Goal: Task Accomplishment & Management: Manage account settings

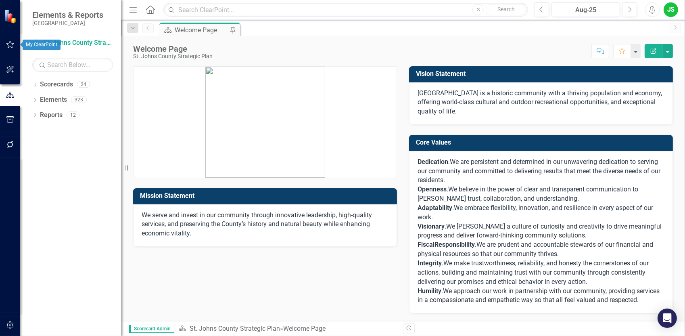
click at [10, 43] on icon "button" at bounding box center [10, 44] width 8 height 6
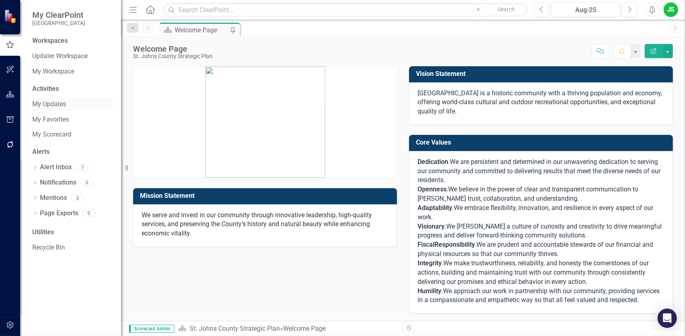
click at [57, 104] on link "My Updates" at bounding box center [72, 104] width 81 height 9
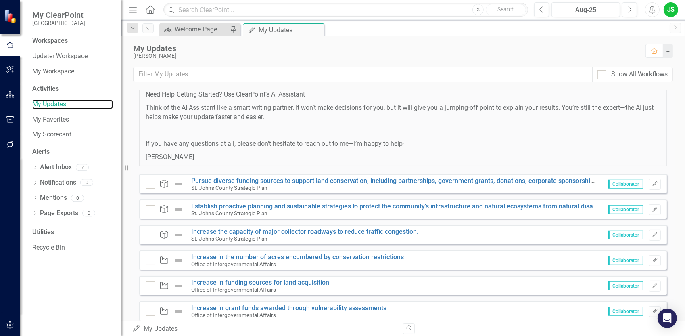
scroll to position [570, 0]
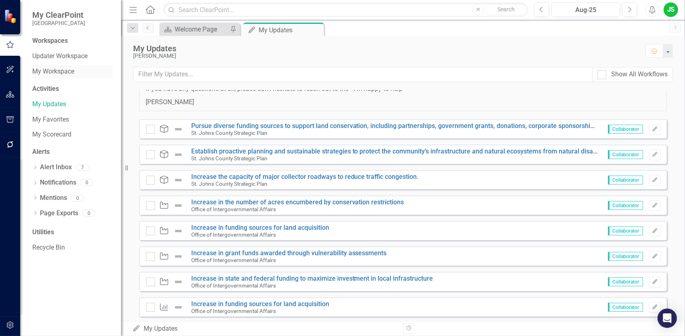
click at [65, 69] on link "My Workspace" at bounding box center [72, 71] width 81 height 9
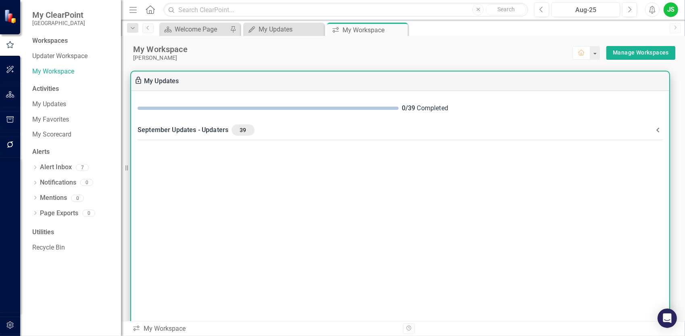
click at [194, 126] on div "September Updates - Updaters 39" at bounding box center [396, 129] width 516 height 11
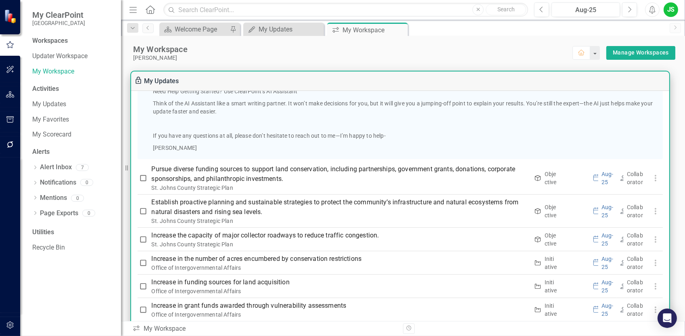
scroll to position [525, 0]
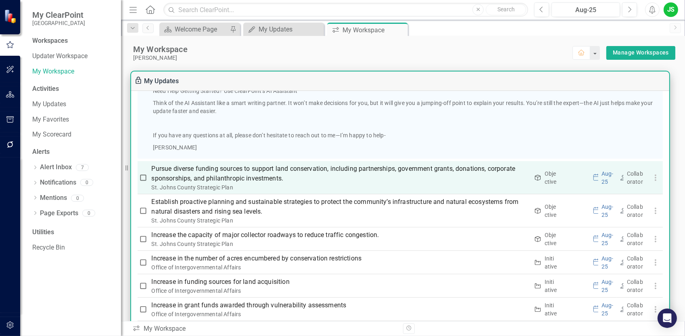
click at [224, 175] on p "Pursue diverse funding sources to support land conservation, including partners…" at bounding box center [341, 173] width 378 height 19
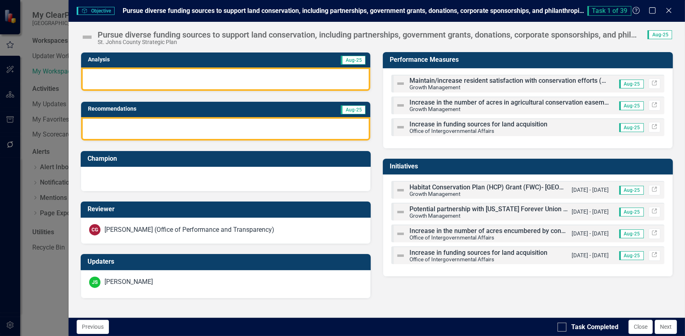
click at [454, 80] on span "Maintain/increase resident satisfaction with conservation efforts (measures by …" at bounding box center [564, 81] width 308 height 8
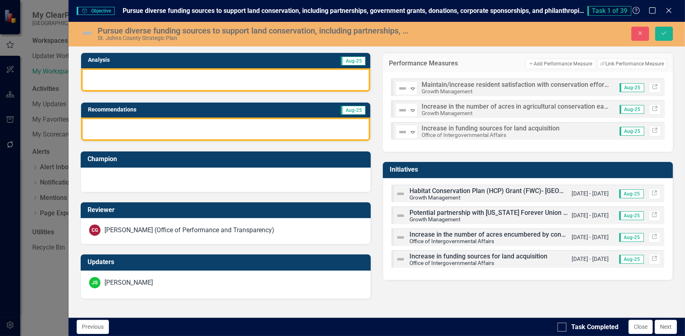
click at [105, 82] on div at bounding box center [225, 79] width 289 height 23
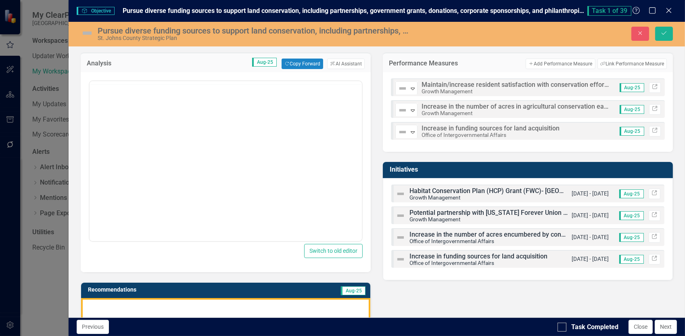
scroll to position [0, 0]
click at [119, 121] on body "Rich Text Area. Press ALT-0 for help." at bounding box center [225, 160] width 272 height 121
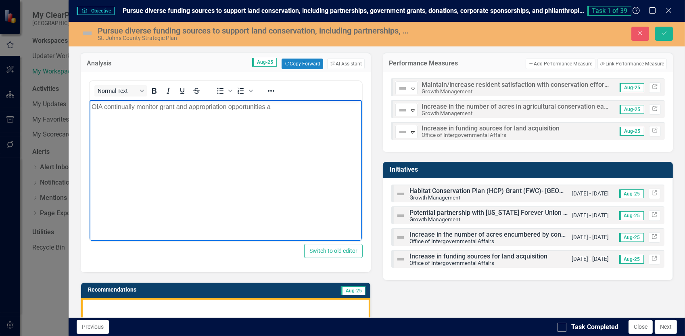
click at [285, 106] on p "OIA continually monitor grant and appropriation opportunities a" at bounding box center [225, 107] width 268 height 10
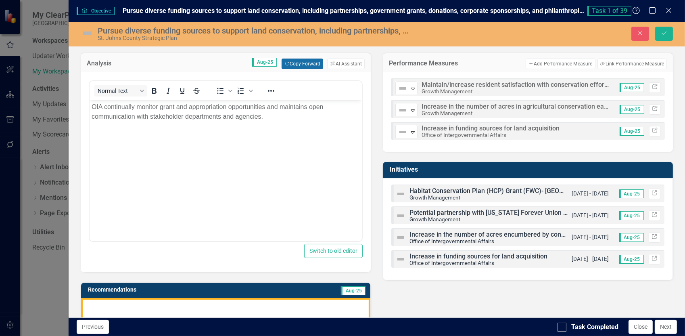
click at [297, 62] on button "Copy Forward Copy Forward" at bounding box center [303, 64] width 42 height 10
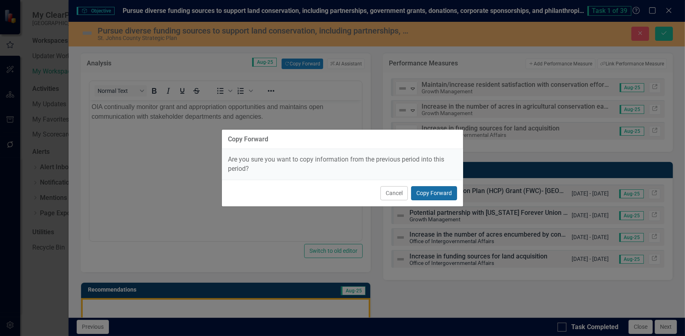
click at [429, 192] on button "Copy Forward" at bounding box center [434, 193] width 46 height 14
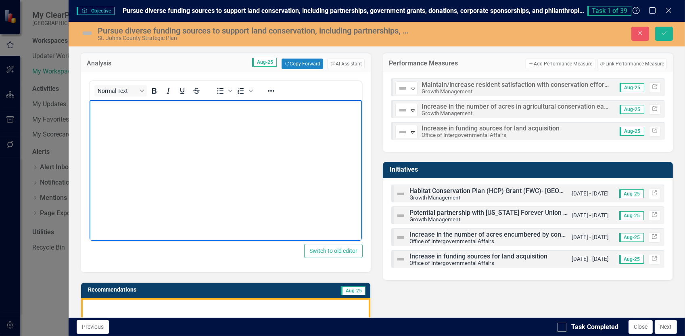
click at [314, 183] on body "Rich Text Area. Press ALT-0 for help." at bounding box center [225, 160] width 272 height 121
click at [294, 64] on button "Copy Forward Copy Forward" at bounding box center [303, 64] width 42 height 10
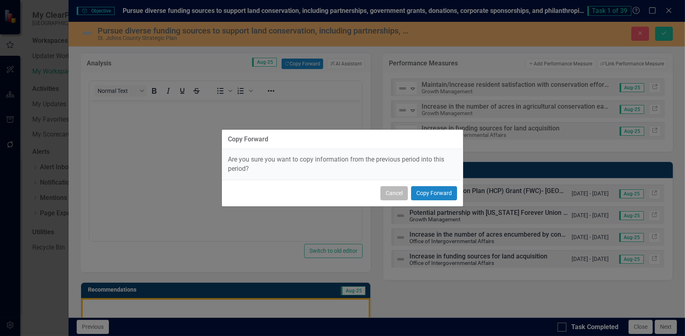
click at [403, 195] on button "Cancel" at bounding box center [394, 193] width 27 height 14
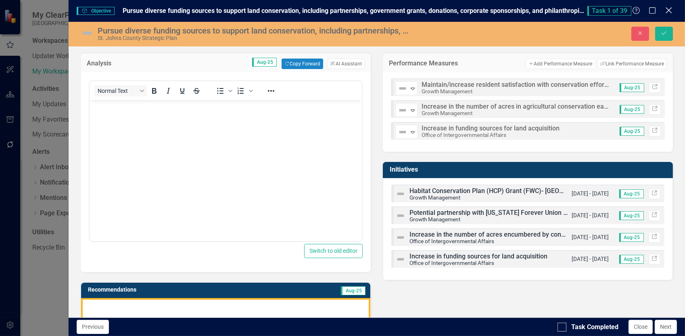
click at [673, 13] on icon "Close" at bounding box center [669, 10] width 10 height 8
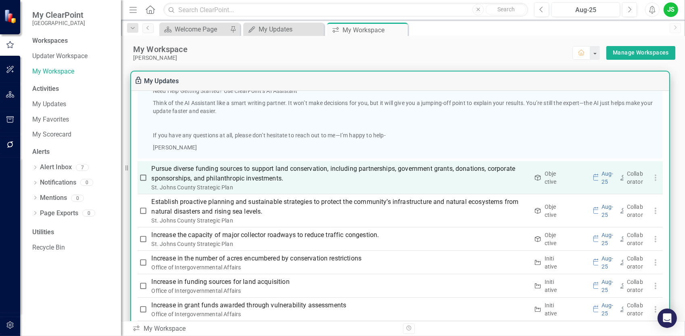
click at [241, 170] on p "Pursue diverse funding sources to support land conservation, including partners…" at bounding box center [341, 173] width 378 height 19
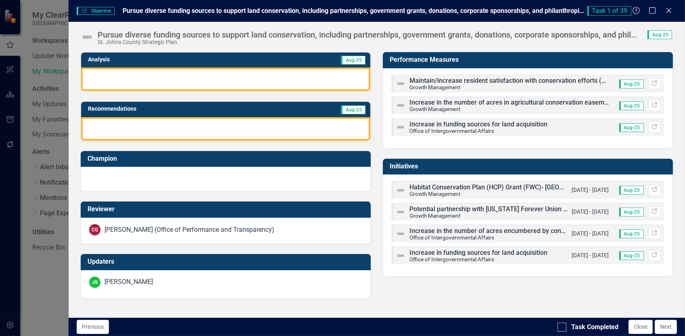
click at [113, 73] on div at bounding box center [225, 78] width 289 height 23
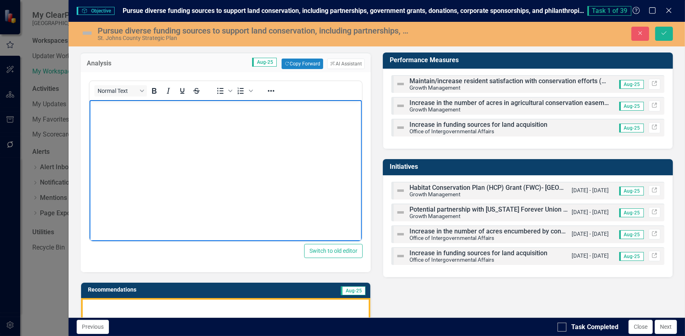
click at [124, 119] on body "Rich Text Area. Press ALT-0 for help." at bounding box center [225, 160] width 272 height 121
click at [335, 109] on p "OIA continually monitors grant, appropriation and all available funding opportu…" at bounding box center [225, 107] width 268 height 10
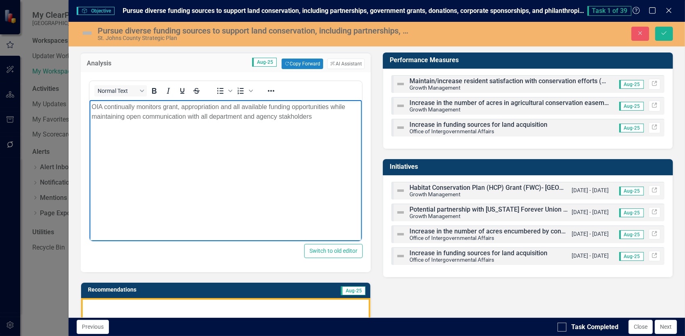
click at [242, 151] on body "OIA continually monitors grant, appropriation and all available funding opportu…" at bounding box center [225, 160] width 272 height 121
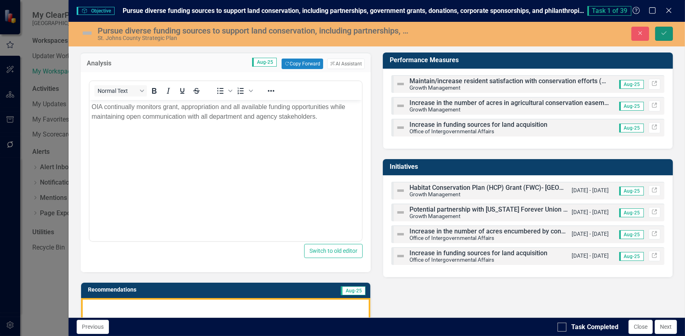
click at [666, 33] on icon "Save" at bounding box center [664, 33] width 7 height 6
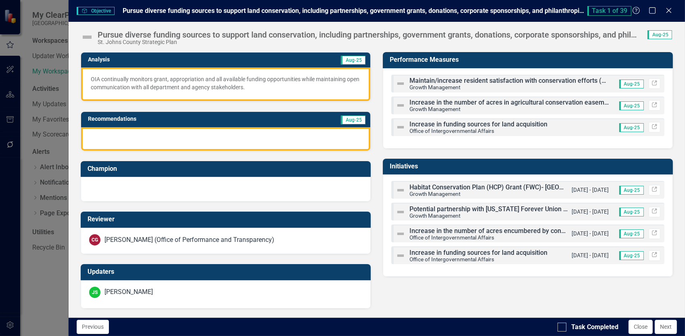
click at [152, 139] on div at bounding box center [225, 138] width 289 height 23
click at [153, 140] on div at bounding box center [225, 138] width 289 height 23
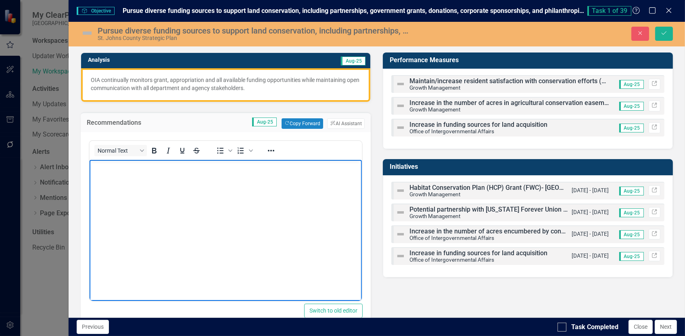
click at [125, 177] on body "Rich Text Area. Press ALT-0 for help." at bounding box center [225, 219] width 272 height 121
click at [279, 173] on body "Continue monitoring opportunities and maintain communication" at bounding box center [225, 219] width 272 height 121
click at [228, 168] on p "Continue monitoring opportunities and maintain communication." at bounding box center [225, 166] width 268 height 10
click at [287, 166] on p "Continue monitoring opportunities and maintain open communication." at bounding box center [225, 166] width 268 height 10
click at [671, 34] on button "Save" at bounding box center [665, 34] width 18 height 14
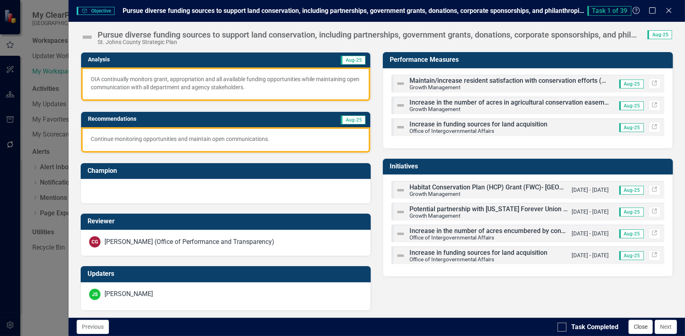
click at [640, 324] on button "Close" at bounding box center [641, 327] width 24 height 14
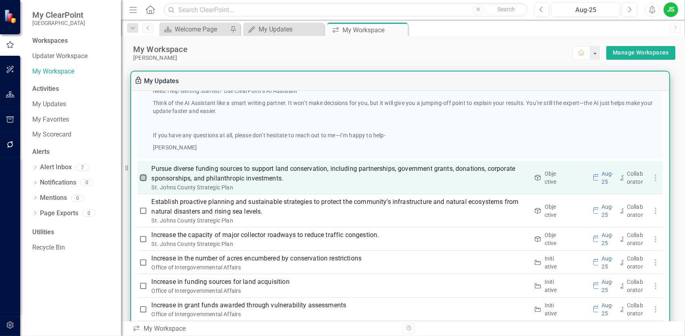
click at [145, 179] on input "checkbox" at bounding box center [143, 178] width 8 height 8
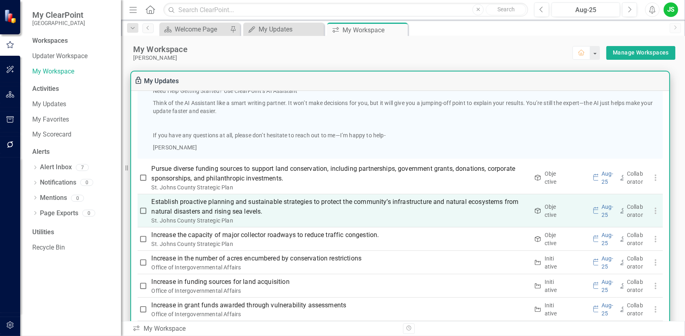
checkbox input "true"
click at [262, 202] on p "Establish proactive planning and sustainable strategies to protect the communit…" at bounding box center [341, 206] width 378 height 19
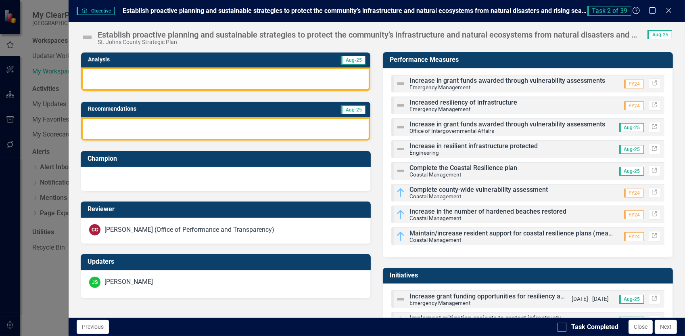
click at [124, 77] on div at bounding box center [225, 78] width 289 height 23
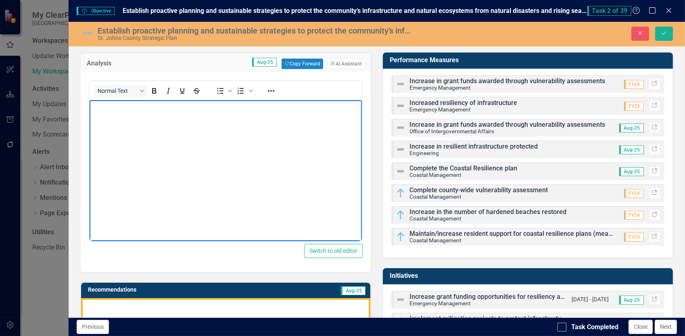
click at [121, 117] on body "Rich Text Area. Press ALT-0 for help." at bounding box center [225, 160] width 272 height 121
drag, startPoint x: 209, startPoint y: 107, endPoint x: 191, endPoint y: 140, distance: 38.1
click at [193, 153] on body "OIA maintains open communications wih all deaortment and agency stakeholdwers" at bounding box center [225, 160] width 272 height 121
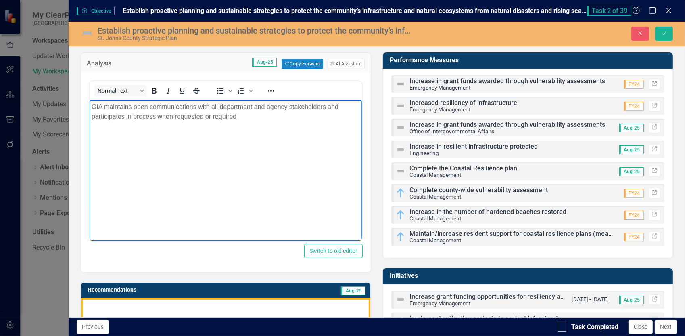
click at [237, 116] on p "OIA maintains open communications with all department and agency stakeholders a…" at bounding box center [225, 111] width 268 height 19
drag, startPoint x: 240, startPoint y: 117, endPoint x: 81, endPoint y: 108, distance: 158.9
click at [89, 108] on html "OIA maintains open communications with all department and agency stakeholders a…" at bounding box center [225, 160] width 272 height 121
copy p "OIA maintains open communications with all department and agency stakeholders a…"
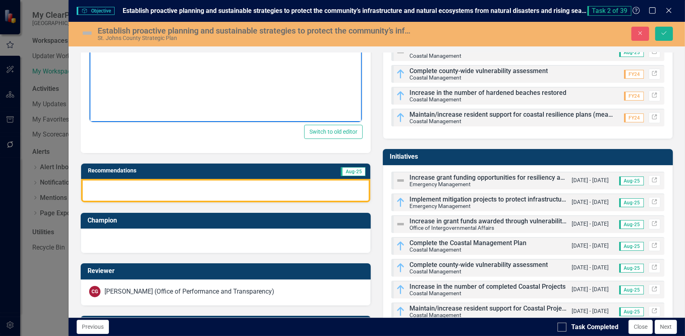
scroll to position [121, 0]
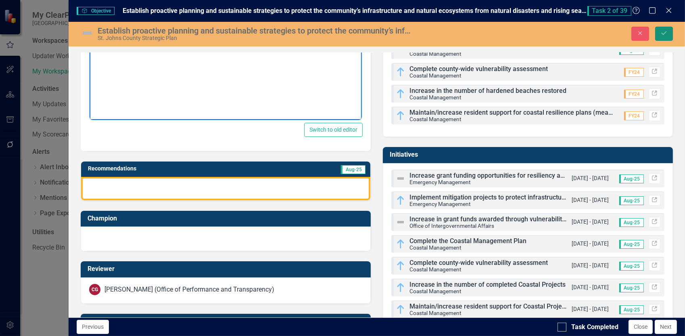
click at [667, 32] on icon "Save" at bounding box center [664, 33] width 7 height 6
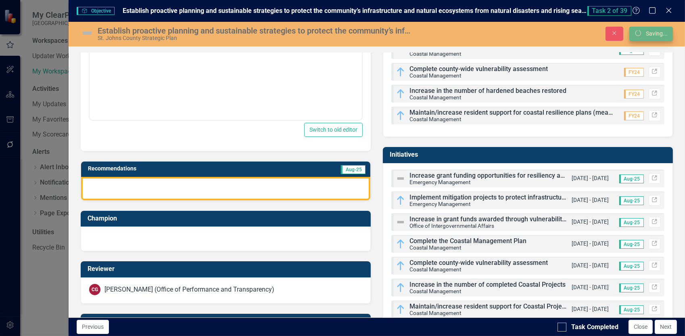
scroll to position [117, 0]
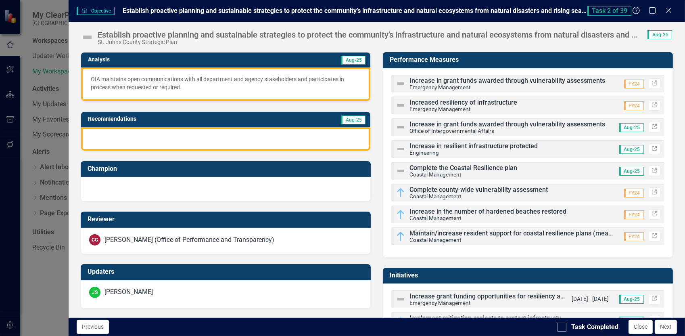
click at [94, 133] on div at bounding box center [225, 138] width 289 height 23
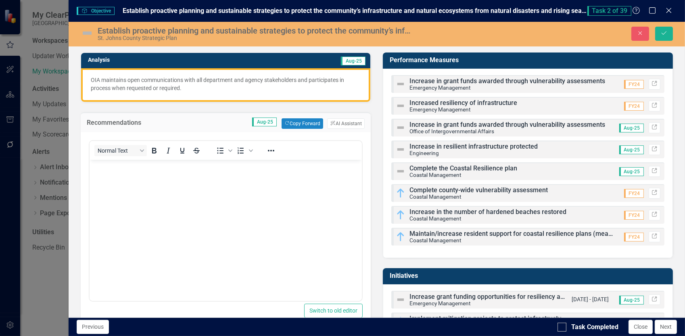
scroll to position [0, 0]
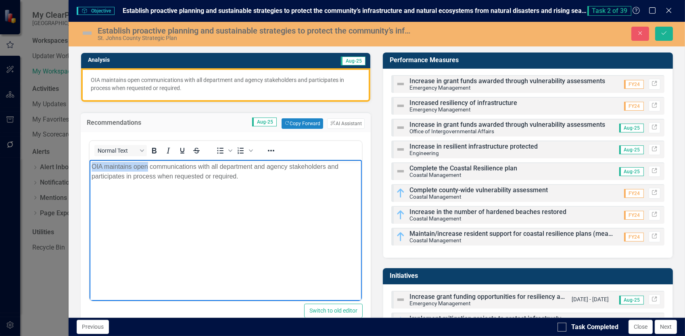
drag, startPoint x: 147, startPoint y: 167, endPoint x: 172, endPoint y: 325, distance: 160.3
click at [89, 168] on html "OIA maintains open communications with all department and agency stakeholders a…" at bounding box center [225, 219] width 272 height 121
click at [124, 175] on p "Maintain open communications with all department and agency stakeholders and pa…" at bounding box center [225, 170] width 268 height 19
click at [205, 225] on body "Maintain open communications with all department and agency stakeholders and pa…" at bounding box center [225, 219] width 272 height 121
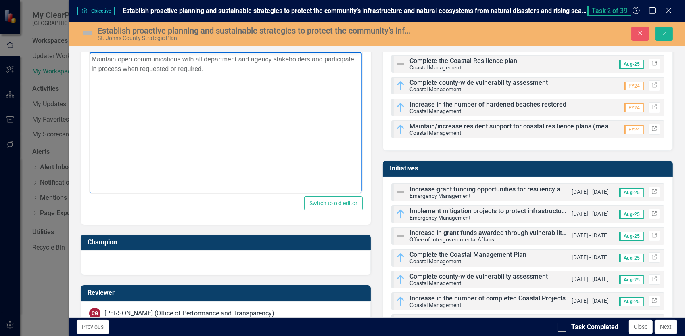
scroll to position [121, 0]
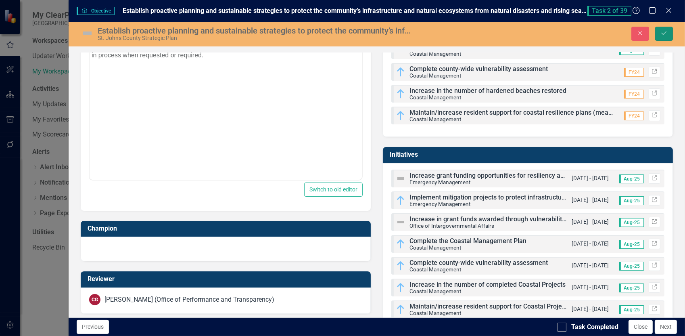
click at [661, 32] on icon "Save" at bounding box center [664, 33] width 7 height 6
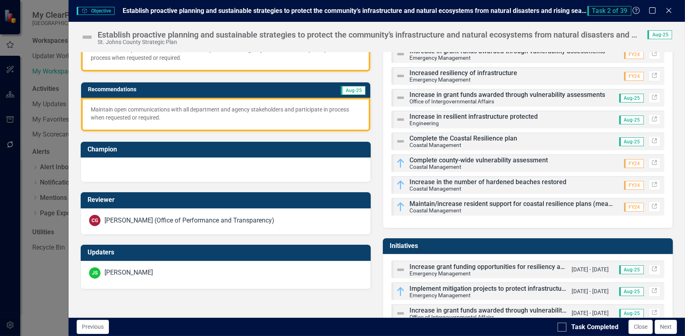
scroll to position [141, 0]
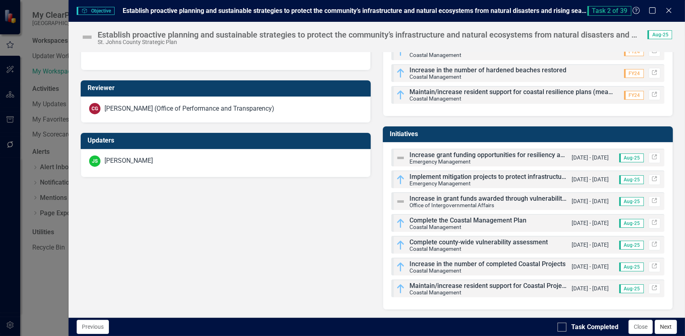
click at [668, 329] on button "Next" at bounding box center [666, 327] width 22 height 14
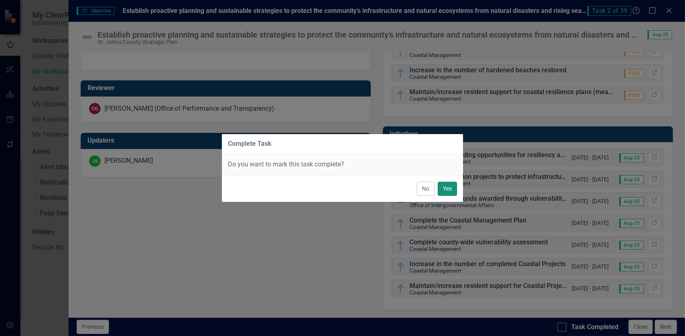
click at [450, 191] on button "Yes" at bounding box center [447, 189] width 19 height 14
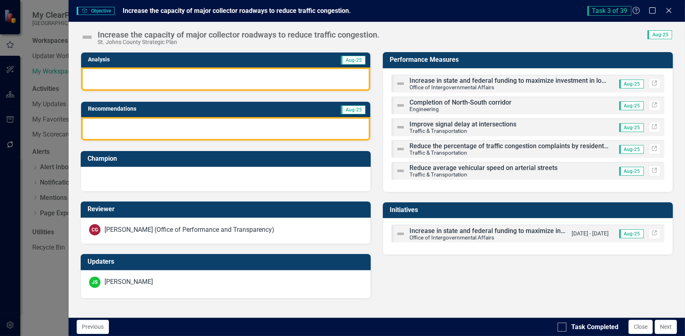
click at [100, 73] on div at bounding box center [225, 78] width 289 height 23
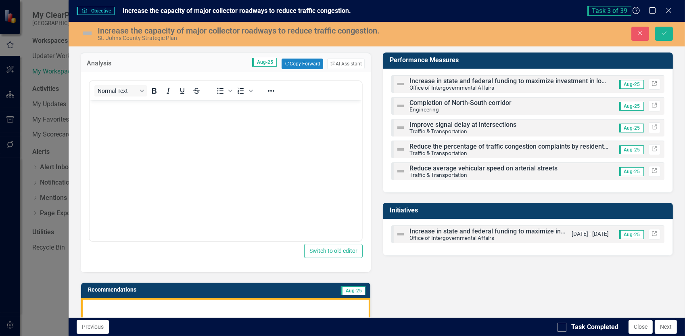
scroll to position [0, 0]
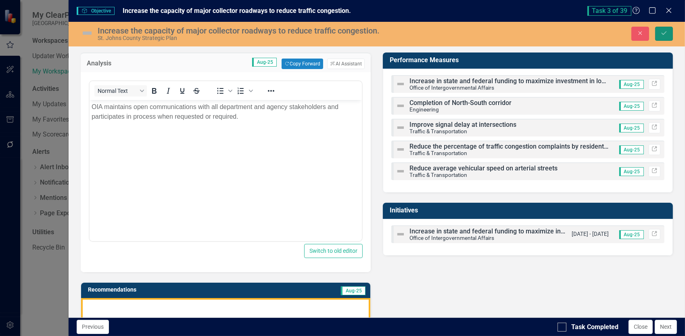
click at [660, 34] on button "Save" at bounding box center [665, 34] width 18 height 14
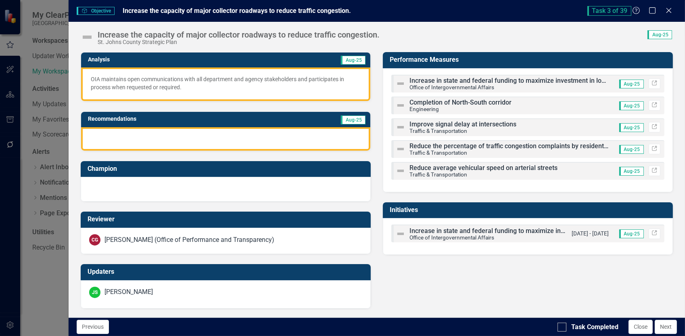
click at [221, 84] on p "OIA maintains open communications with all department and agency stakeholders a…" at bounding box center [226, 83] width 270 height 16
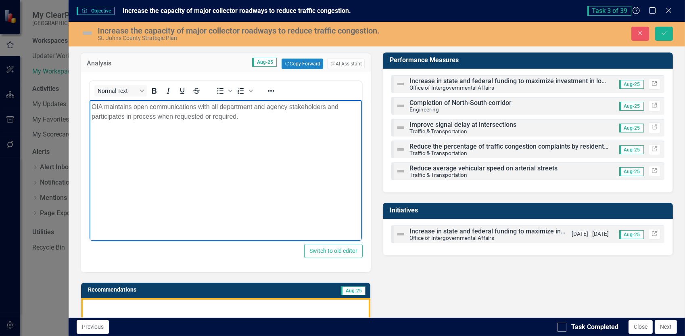
click at [239, 116] on p "OIA maintains open communications with all department and agency stakeholders a…" at bounding box center [225, 111] width 268 height 19
click at [337, 116] on p "OIA maintains open communications with all department and agency stakeholders a…" at bounding box center [225, 111] width 268 height 19
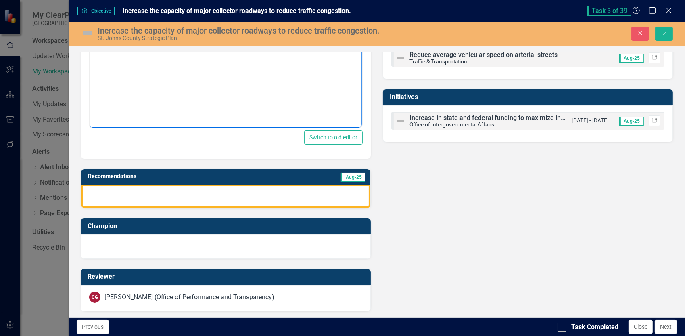
scroll to position [121, 0]
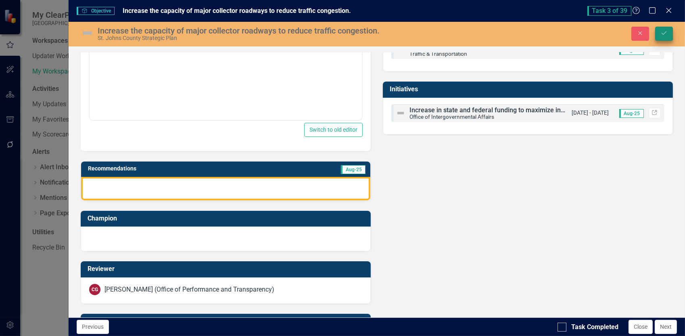
click at [665, 35] on icon "Save" at bounding box center [664, 33] width 7 height 6
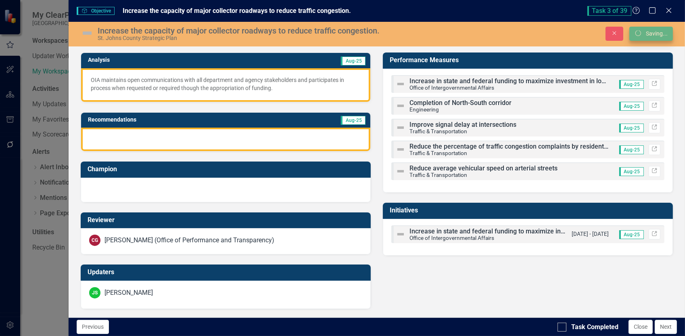
scroll to position [0, 0]
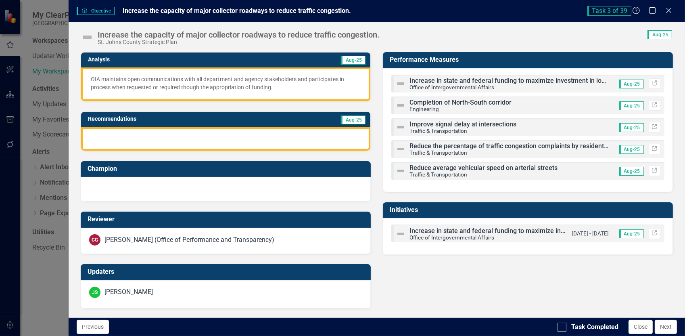
click at [109, 135] on div at bounding box center [225, 138] width 289 height 23
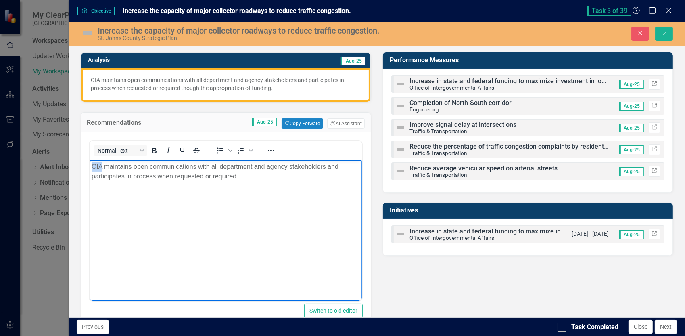
drag, startPoint x: 103, startPoint y: 164, endPoint x: 176, endPoint y: 315, distance: 167.7
click at [89, 166] on html "OIA maintains open communications with all department and agency stakeholders a…" at bounding box center [225, 219] width 272 height 121
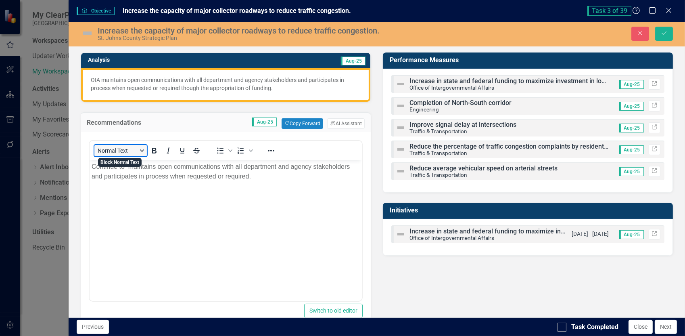
drag, startPoint x: 184, startPoint y: 314, endPoint x: 143, endPoint y: 201, distance: 120.2
click at [191, 226] on body "Continue to maintains open communications with all department and agency stakeh…" at bounding box center [225, 219] width 272 height 121
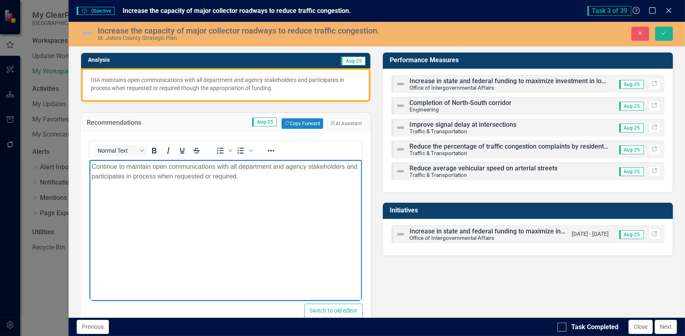
click at [136, 175] on p "Continue to maintain open communications with all department and agency stakeho…" at bounding box center [225, 170] width 268 height 19
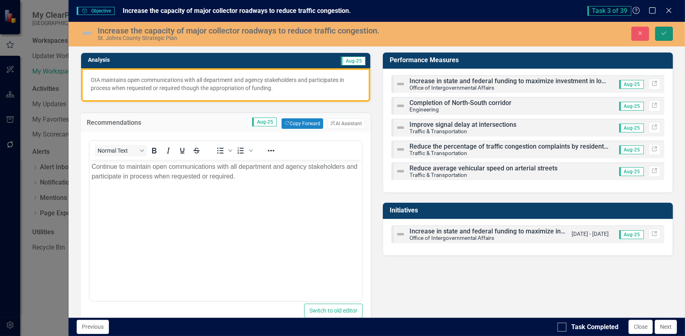
click at [665, 33] on icon "submit" at bounding box center [664, 32] width 5 height 3
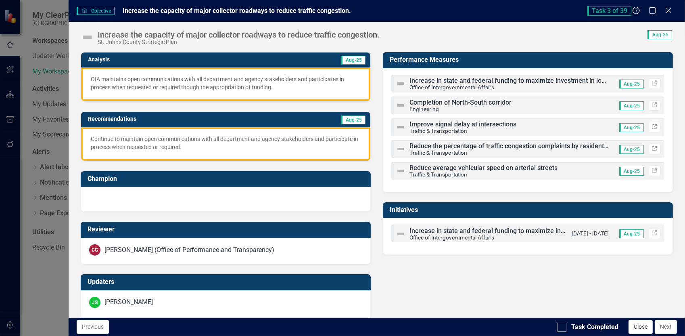
click at [640, 328] on button "Close" at bounding box center [641, 327] width 24 height 14
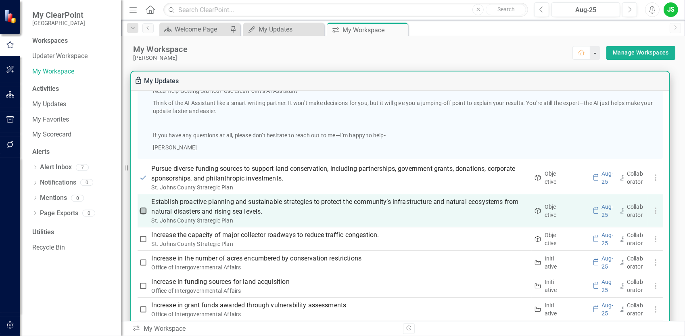
click at [144, 210] on input "checkbox" at bounding box center [143, 211] width 8 height 8
checkbox input "true"
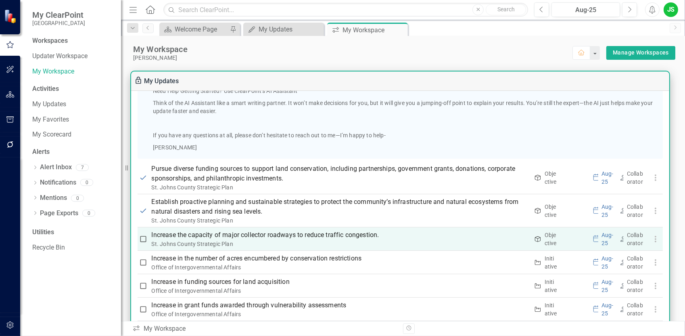
click at [143, 237] on input "checkbox" at bounding box center [143, 239] width 8 height 8
checkbox input "true"
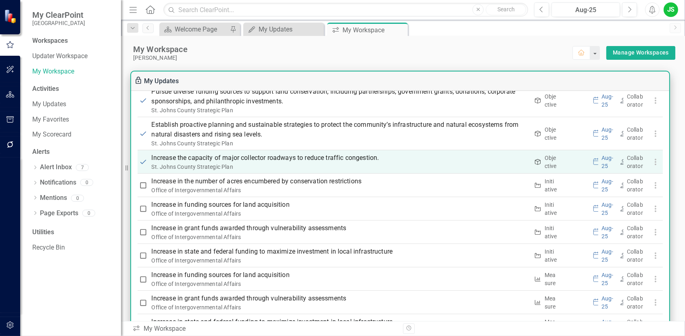
scroll to position [606, 0]
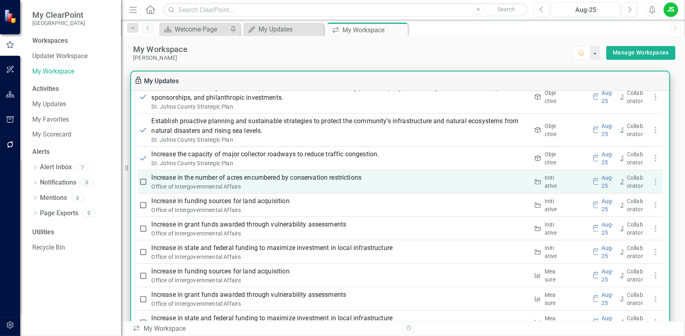
click at [246, 177] on p "Increase in the number of acres encumbered by conservation restrictions" at bounding box center [341, 178] width 378 height 10
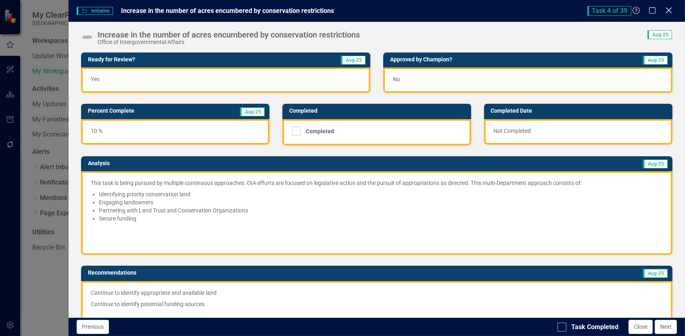
click at [671, 13] on icon at bounding box center [669, 10] width 6 height 6
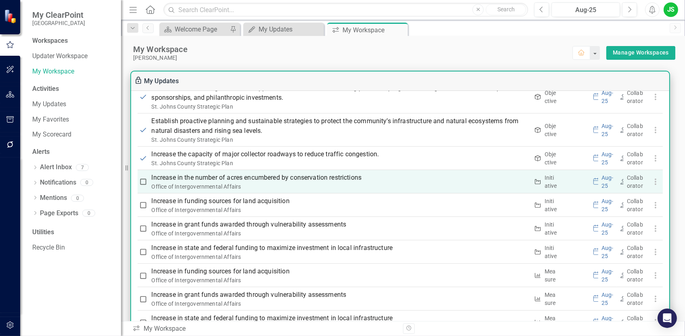
click at [145, 180] on input "checkbox" at bounding box center [143, 182] width 8 height 8
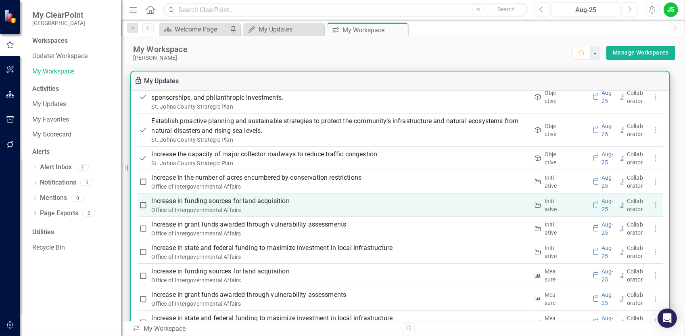
checkbox input "true"
click at [179, 201] on p "Increase in funding sources for land acquisition" at bounding box center [341, 201] width 378 height 10
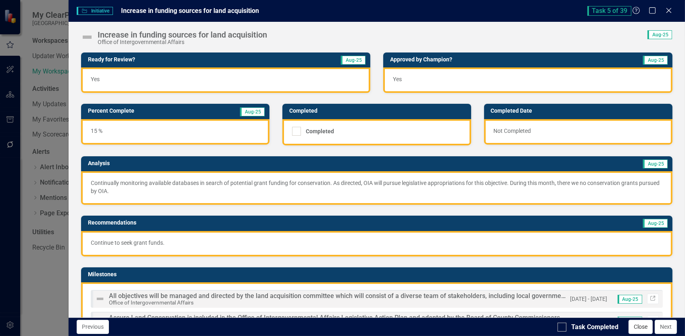
click at [643, 325] on button "Close" at bounding box center [641, 327] width 24 height 14
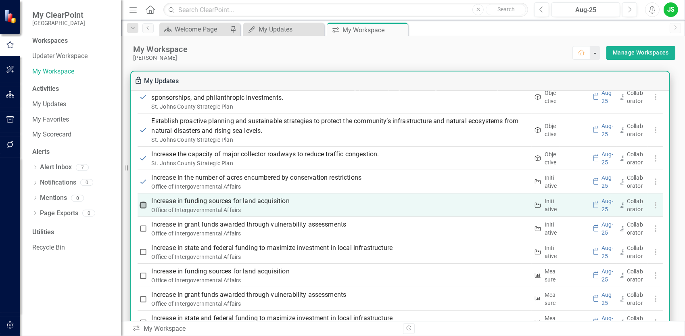
click at [145, 206] on input "checkbox" at bounding box center [143, 205] width 8 height 8
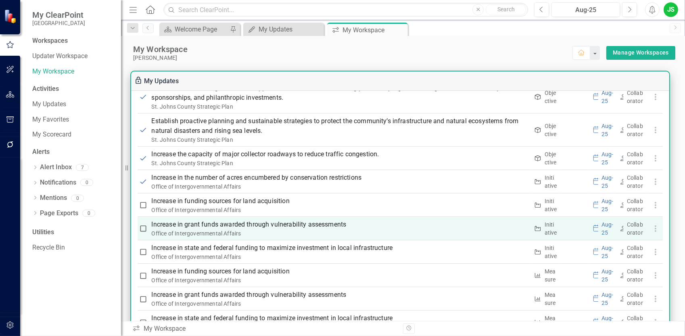
checkbox input "true"
click at [237, 224] on p "Increase in grant funds awarded through vulnerability assessments" at bounding box center [341, 225] width 378 height 10
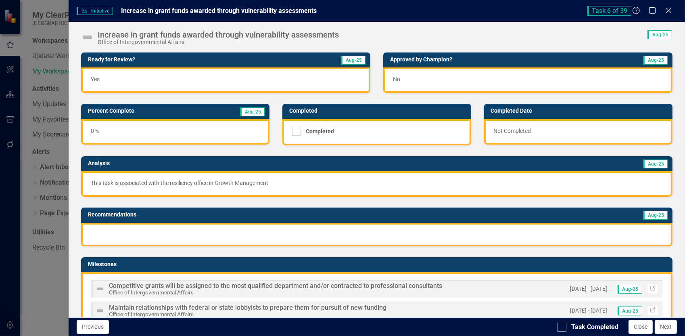
click at [261, 181] on p "This task is associated with the resiliency office in Growth Management" at bounding box center [377, 183] width 572 height 8
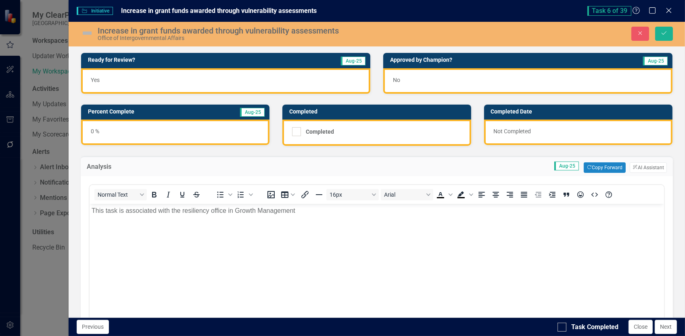
scroll to position [0, 0]
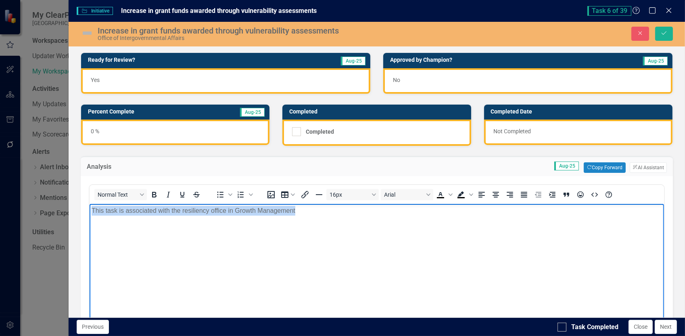
drag, startPoint x: 303, startPoint y: 210, endPoint x: 91, endPoint y: 217, distance: 212.1
click at [91, 217] on body "This task is associated with the resiliency office in Growth Management" at bounding box center [376, 264] width 575 height 121
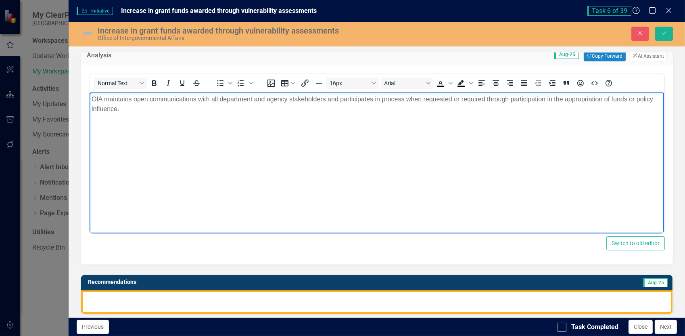
scroll to position [161, 0]
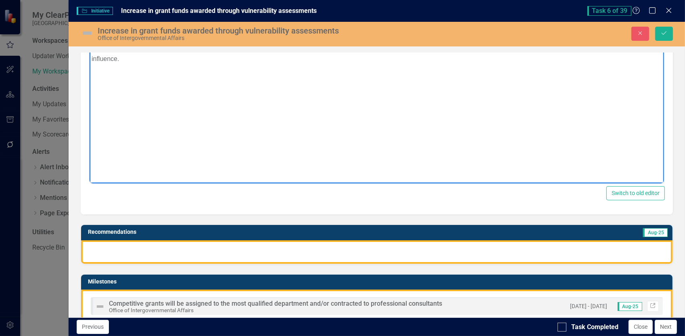
click at [99, 247] on div at bounding box center [377, 251] width 592 height 23
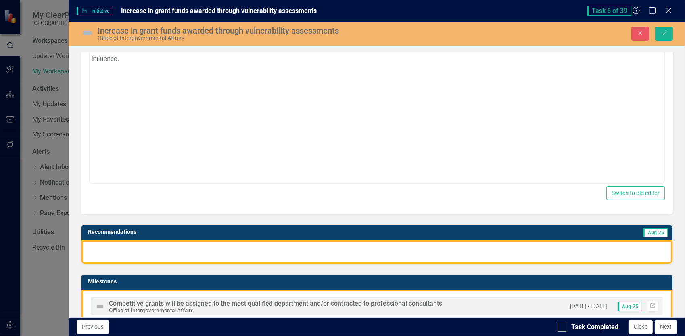
click at [99, 247] on div at bounding box center [377, 251] width 592 height 23
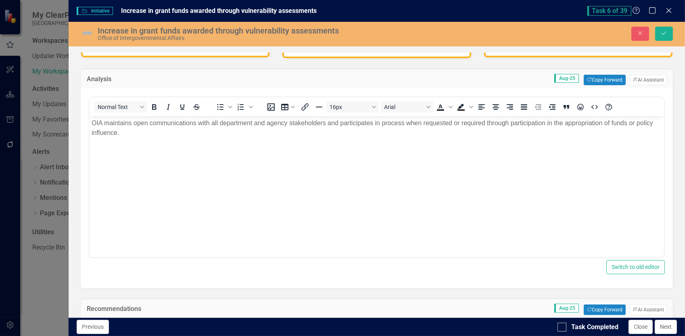
scroll to position [0, 0]
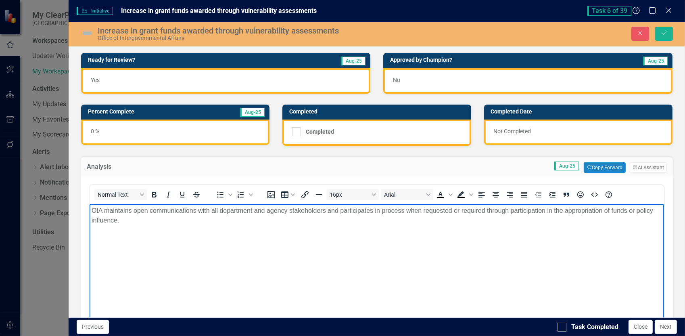
drag, startPoint x: 120, startPoint y: 220, endPoint x: 178, endPoint y: 414, distance: 203.1
click at [89, 212] on html "OIA maintains open communications with all department and agency stakeholders a…" at bounding box center [376, 264] width 575 height 121
copy p "OIA maintains open communications with all department and agency stakeholders a…"
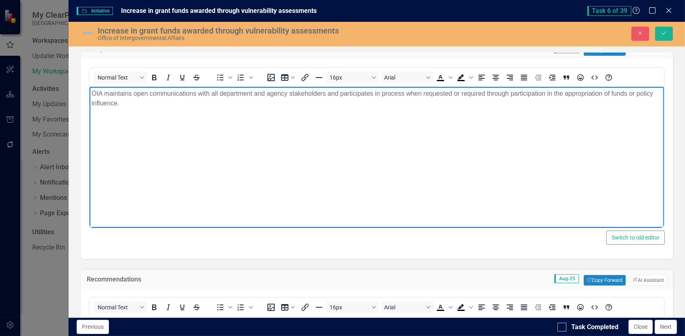
scroll to position [202, 0]
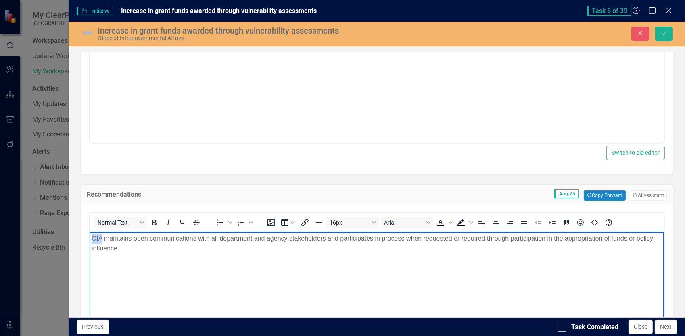
drag, startPoint x: 103, startPoint y: 238, endPoint x: 72, endPoint y: 239, distance: 31.1
click at [89, 239] on html "OIA maintains open communications with all department and agency stakeholders a…" at bounding box center [376, 292] width 575 height 121
click at [391, 239] on p "Continue to maintain open communications with all department and agency stakeho…" at bounding box center [376, 243] width 571 height 19
click at [669, 32] on button "Save" at bounding box center [665, 34] width 18 height 14
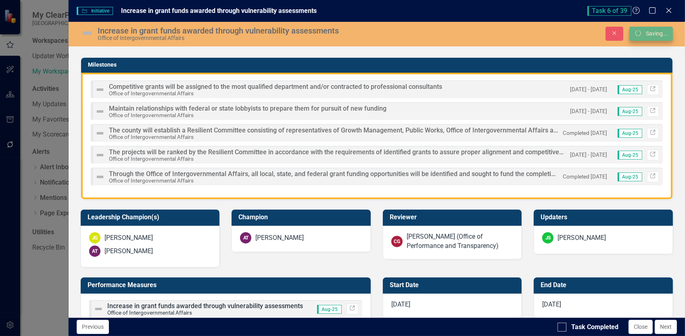
scroll to position [198, 0]
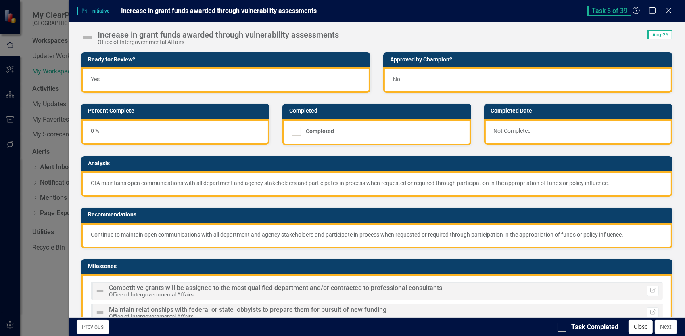
click at [645, 324] on button "Close" at bounding box center [641, 327] width 24 height 14
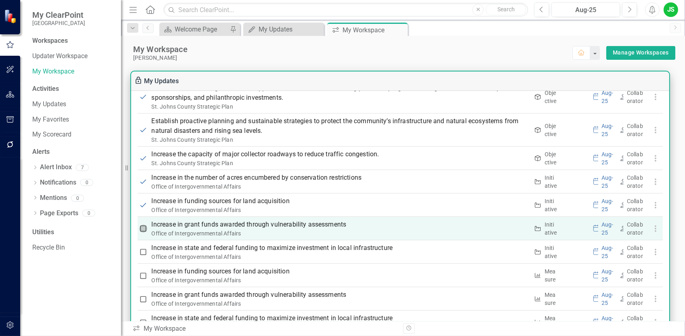
click at [142, 227] on input "checkbox" at bounding box center [143, 228] width 8 height 8
checkbox input "true"
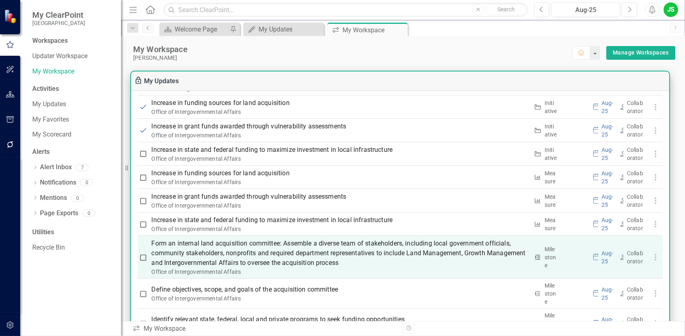
scroll to position [686, 0]
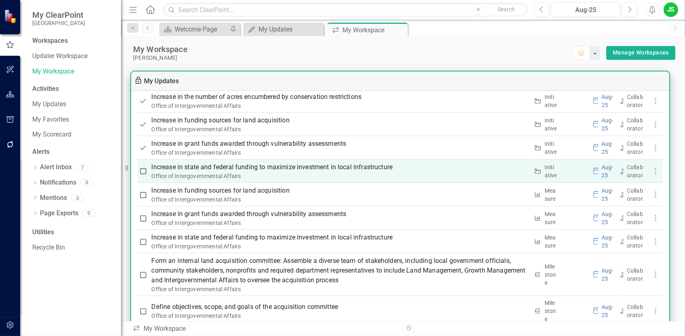
click at [192, 170] on p "Increase in state and federal funding to maximize investment in local infrastru…" at bounding box center [341, 167] width 378 height 10
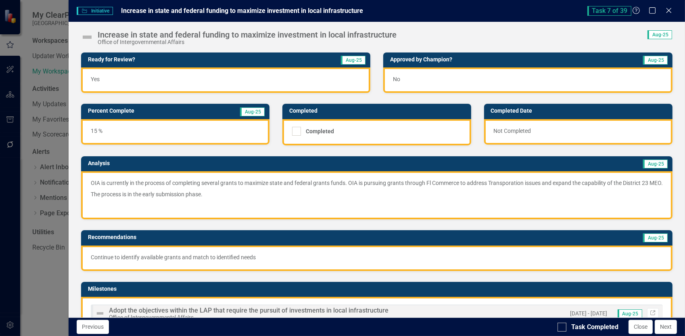
click at [116, 132] on div "15 %" at bounding box center [175, 131] width 189 height 25
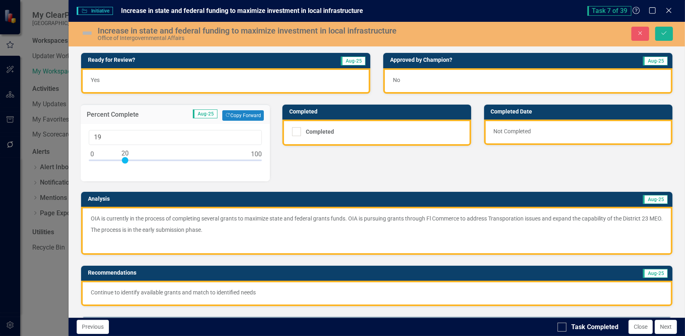
type input "20"
drag, startPoint x: 117, startPoint y: 159, endPoint x: 124, endPoint y: 162, distance: 8.2
click at [124, 162] on div at bounding box center [125, 160] width 6 height 6
click at [323, 169] on div "Ready for Review? Aug-25 Yes Approved by [PERSON_NAME]? Aug-25 No Percent Compl…" at bounding box center [377, 301] width 605 height 519
click at [669, 34] on button "Save" at bounding box center [665, 34] width 18 height 14
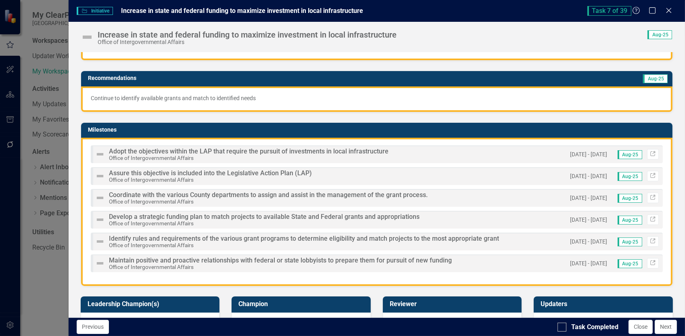
scroll to position [161, 0]
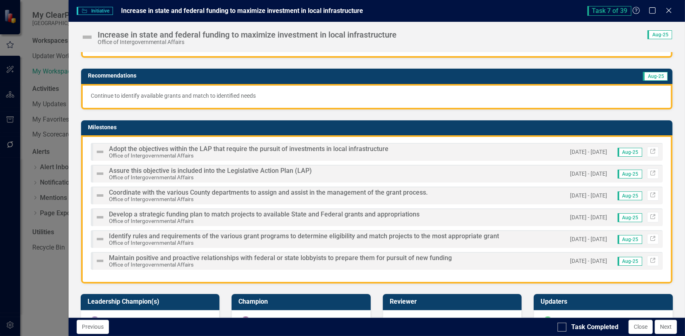
click at [128, 153] on span "Adopt the objectives within the LAP that require the pursuit of investments in …" at bounding box center [249, 149] width 280 height 8
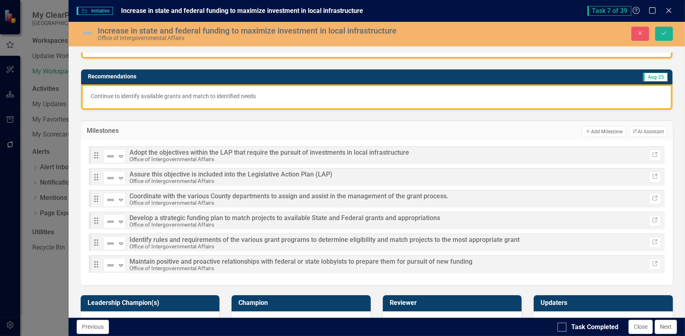
click at [149, 162] on small "Office of Intergovernmental Affairs" at bounding box center [172, 159] width 85 height 6
click at [121, 159] on icon "Expand" at bounding box center [121, 156] width 8 height 6
click at [189, 156] on span "Adopt the objectives within the LAP that require the pursuit of investments in …" at bounding box center [270, 153] width 280 height 8
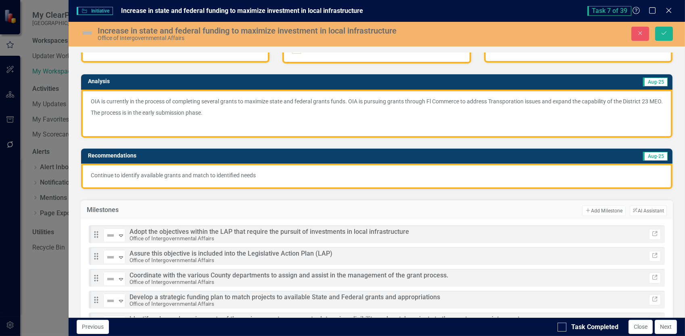
scroll to position [81, 0]
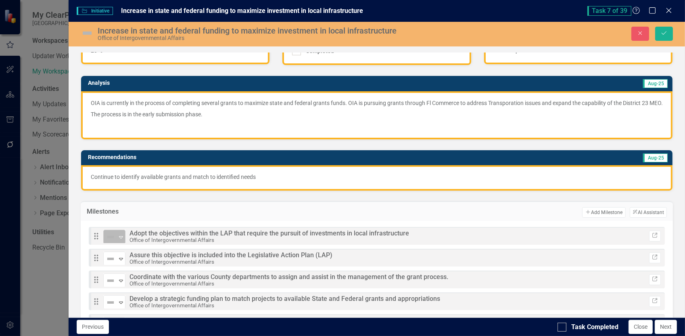
click at [120, 240] on icon "Expand" at bounding box center [121, 237] width 8 height 6
click at [229, 237] on span "Adopt the objectives within the LAP that require the pursuit of investments in …" at bounding box center [270, 233] width 280 height 8
click at [652, 238] on icon "Link" at bounding box center [655, 235] width 6 height 5
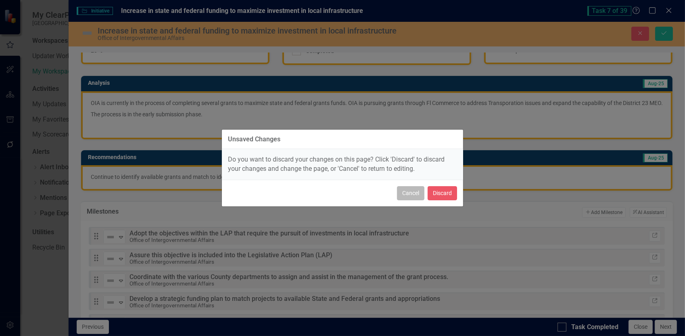
click at [412, 196] on button "Cancel" at bounding box center [410, 193] width 27 height 14
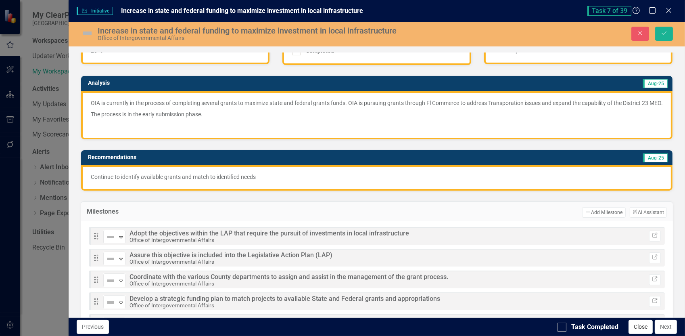
click at [639, 325] on button "Close" at bounding box center [641, 327] width 24 height 14
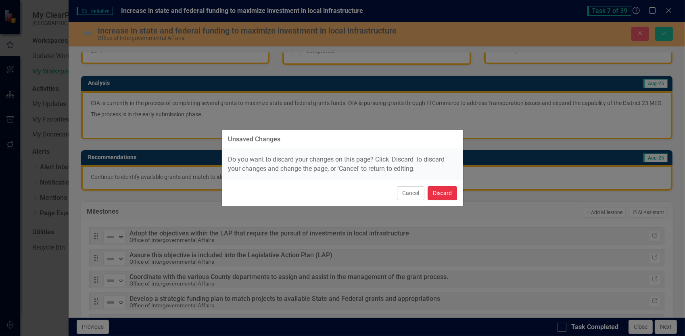
click at [441, 195] on button "Discard" at bounding box center [442, 193] width 29 height 14
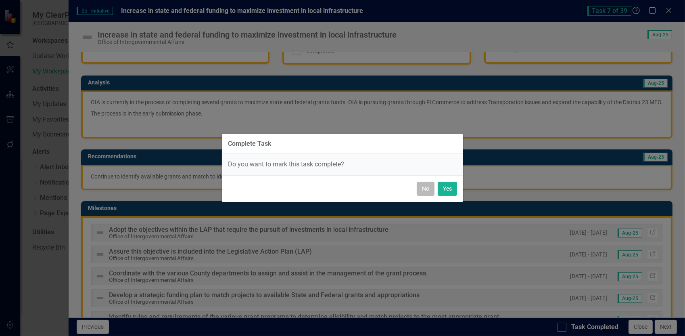
click at [432, 189] on button "No" at bounding box center [426, 189] width 18 height 14
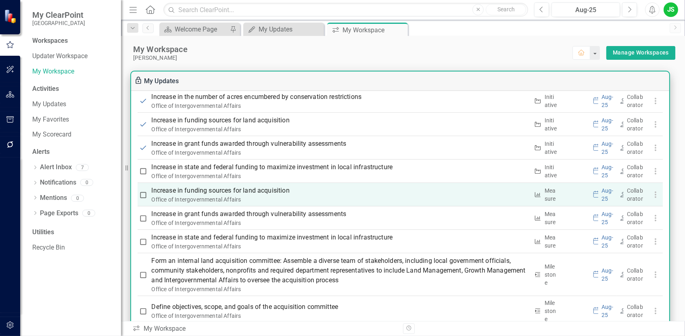
click at [201, 191] on p "Increase in funding sources for land acquisition" at bounding box center [341, 191] width 378 height 10
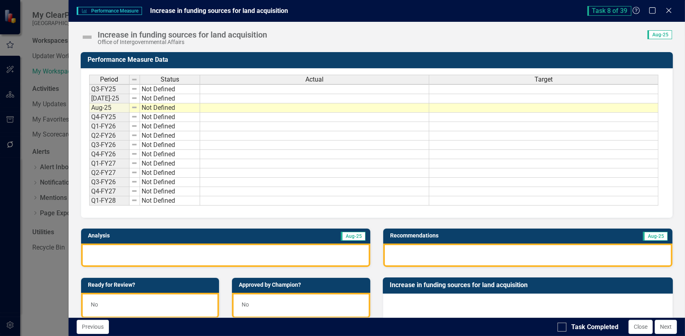
scroll to position [0, 0]
click at [671, 9] on icon "Close" at bounding box center [669, 10] width 10 height 8
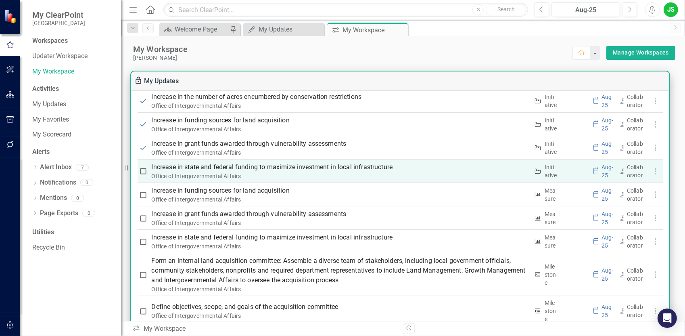
click at [163, 165] on p "Increase in state and federal funding to maximize investment in local infrastru…" at bounding box center [341, 167] width 378 height 10
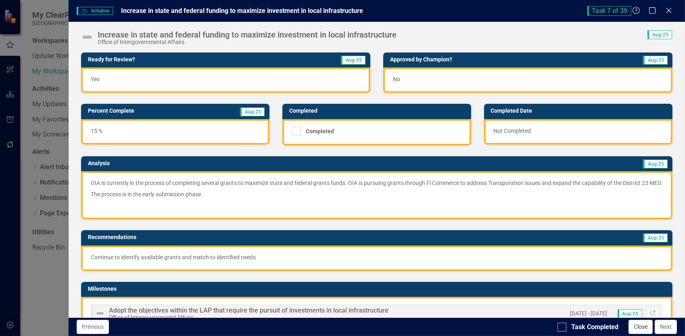
click at [642, 322] on button "Close" at bounding box center [641, 327] width 24 height 14
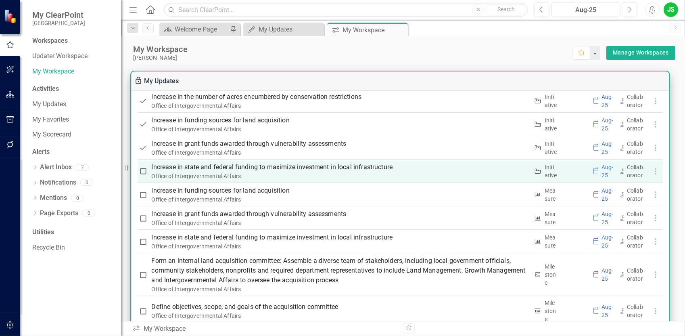
click at [140, 171] on input "checkbox" at bounding box center [143, 171] width 8 height 8
checkbox input "true"
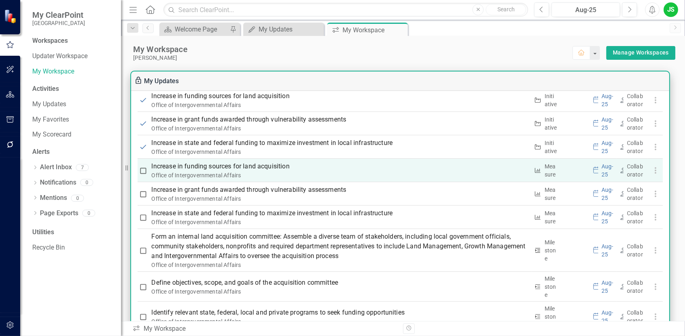
scroll to position [646, 0]
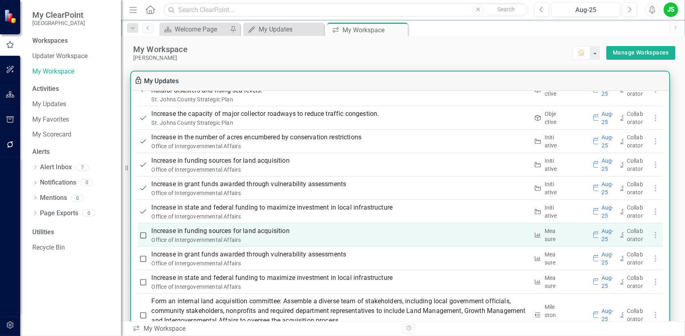
click at [171, 230] on p "Increase in funding sources for land acquisition" at bounding box center [341, 231] width 378 height 10
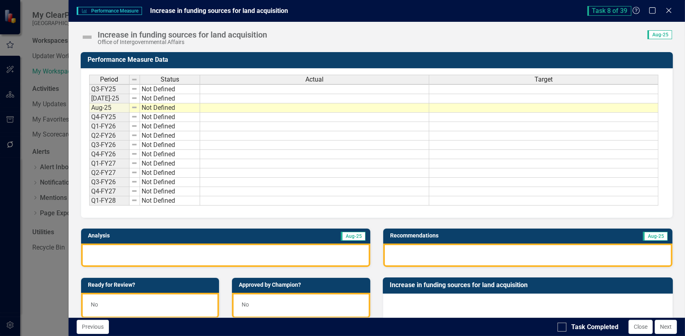
scroll to position [0, 0]
click at [641, 325] on button "Close" at bounding box center [641, 327] width 24 height 14
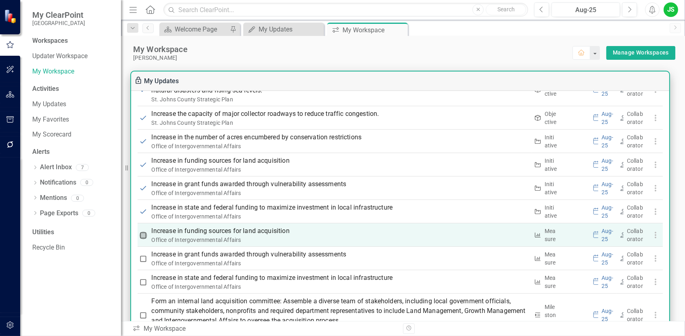
click at [146, 234] on input "checkbox" at bounding box center [143, 235] width 8 height 8
checkbox input "true"
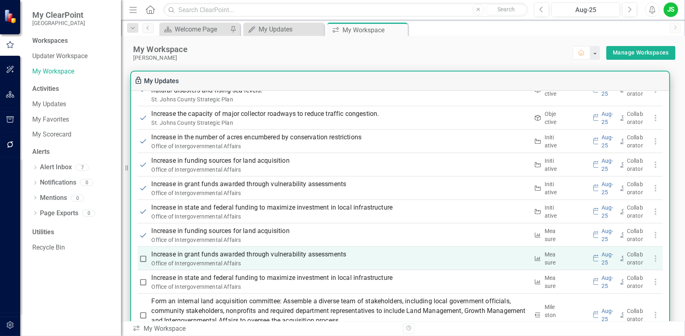
click at [173, 257] on p "Increase in grant funds awarded through vulnerability assessments" at bounding box center [341, 254] width 378 height 10
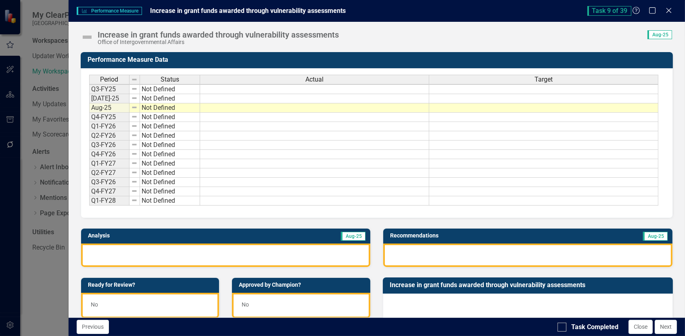
scroll to position [0, 0]
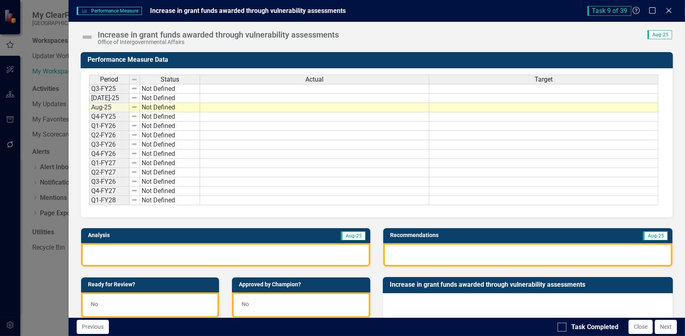
click at [638, 328] on button "Close" at bounding box center [641, 327] width 24 height 14
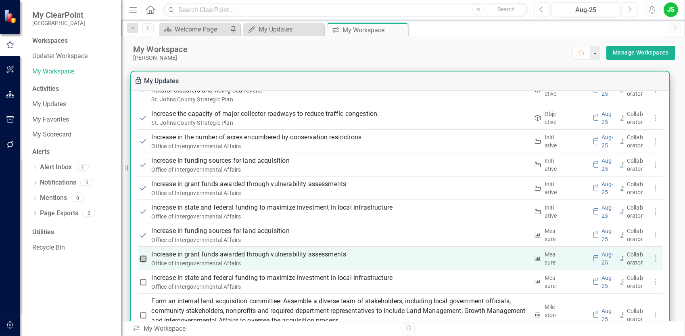
click at [142, 258] on input "checkbox" at bounding box center [143, 259] width 8 height 8
checkbox input "true"
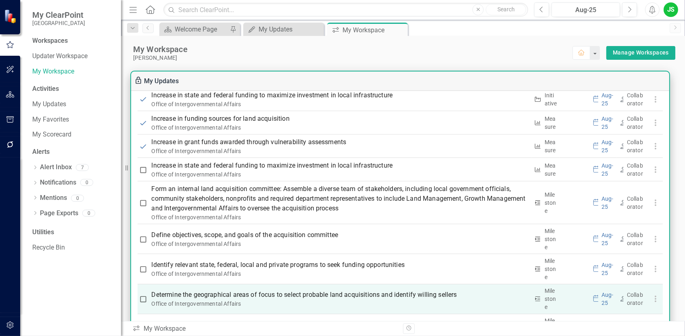
scroll to position [727, 0]
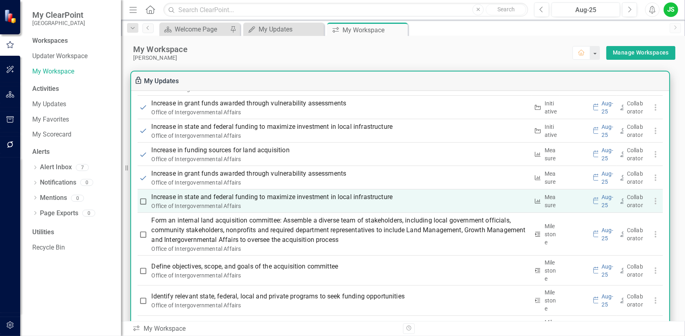
click at [258, 197] on p "Increase in state and federal funding to maximize investment in local infrastru…" at bounding box center [341, 197] width 378 height 10
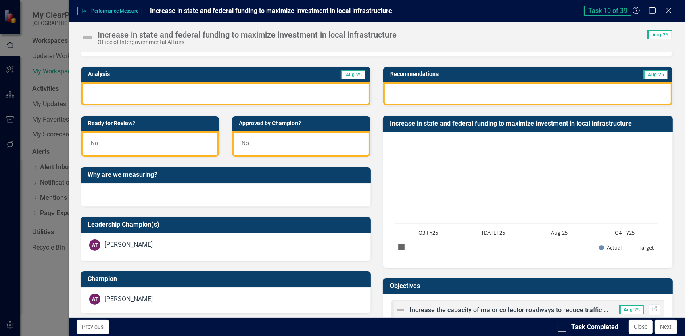
scroll to position [275, 0]
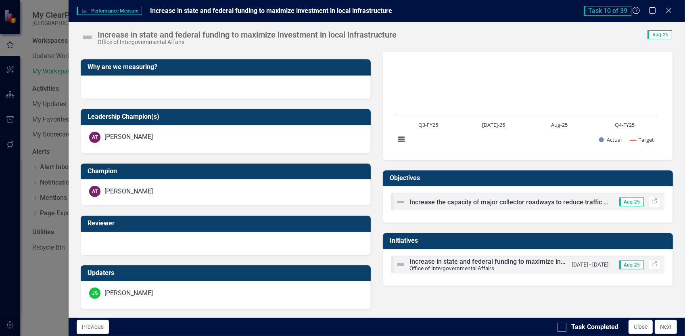
click at [436, 201] on span "Increase the capacity of major collector roadways to reduce traffic congestion." at bounding box center [524, 202] width 228 height 8
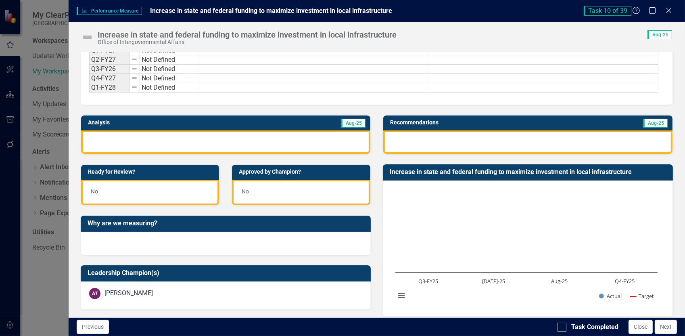
scroll to position [0, 0]
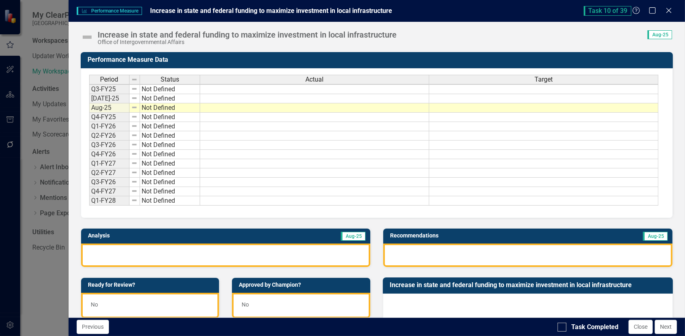
click at [662, 37] on span "Aug-25" at bounding box center [660, 34] width 25 height 9
drag, startPoint x: 662, startPoint y: 37, endPoint x: 643, endPoint y: 40, distance: 19.2
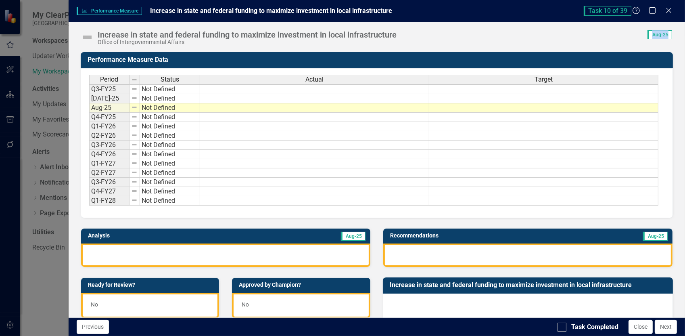
click at [643, 40] on div "Increase in state and federal funding to maximize investment in local infrastru…" at bounding box center [377, 34] width 617 height 24
click at [672, 11] on icon "Close" at bounding box center [669, 10] width 10 height 8
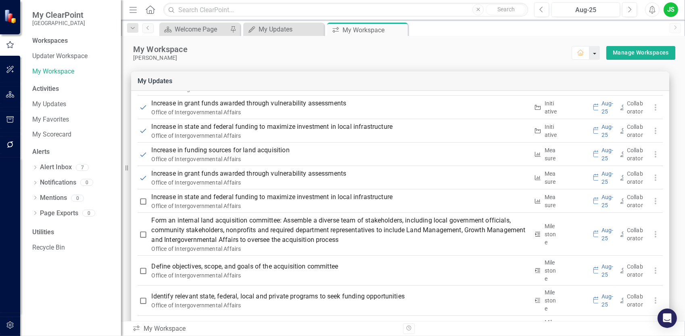
click at [591, 54] on button "button" at bounding box center [595, 53] width 10 height 14
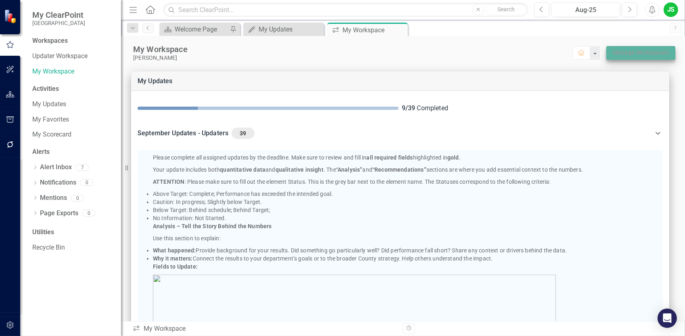
click at [644, 54] on link "Manage Workspaces" at bounding box center [641, 53] width 56 height 10
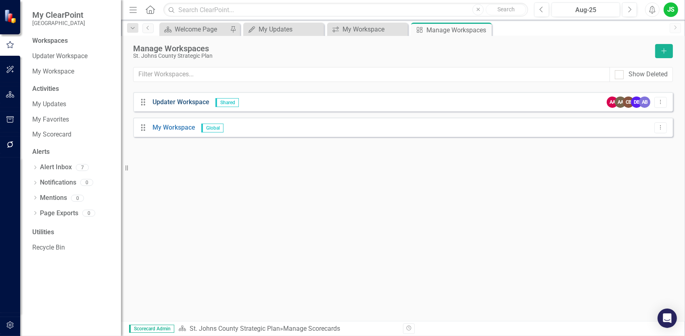
click at [168, 102] on link "Updater Workspace" at bounding box center [181, 102] width 57 height 8
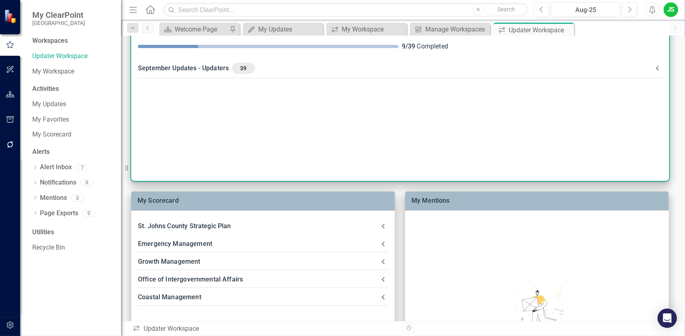
scroll to position [222, 0]
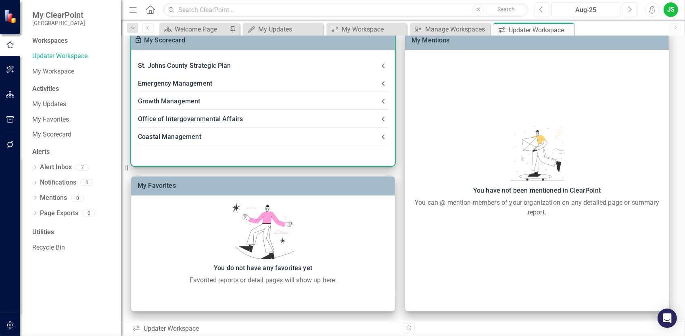
click at [228, 119] on div "Office of Intergovernmental Affairs" at bounding box center [258, 118] width 241 height 11
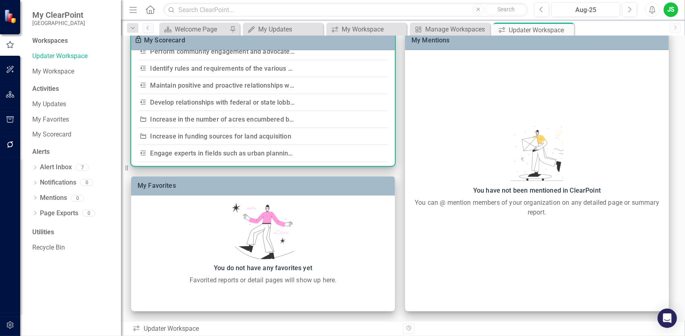
scroll to position [554, 0]
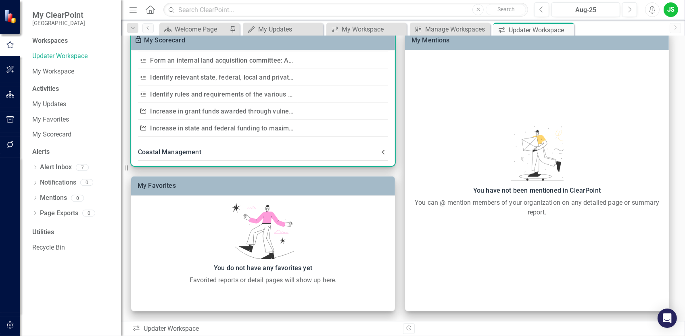
click at [230, 128] on link "Increase in state and federal funding to maximize investment in local infrastru…" at bounding box center [274, 128] width 247 height 8
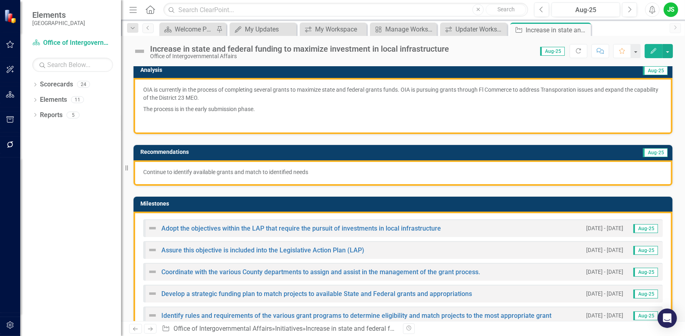
scroll to position [222, 0]
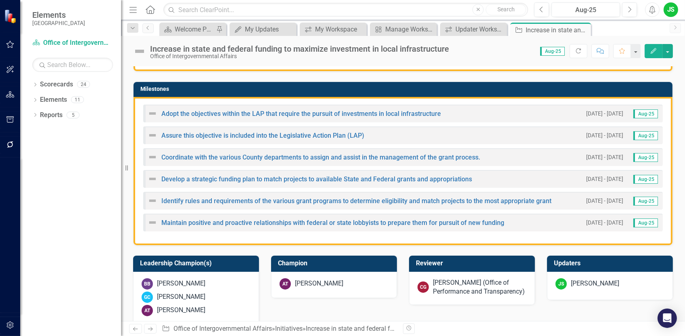
click at [642, 113] on span "Aug-25" at bounding box center [646, 113] width 25 height 9
click at [587, 10] on div "Aug-25" at bounding box center [586, 10] width 63 height 10
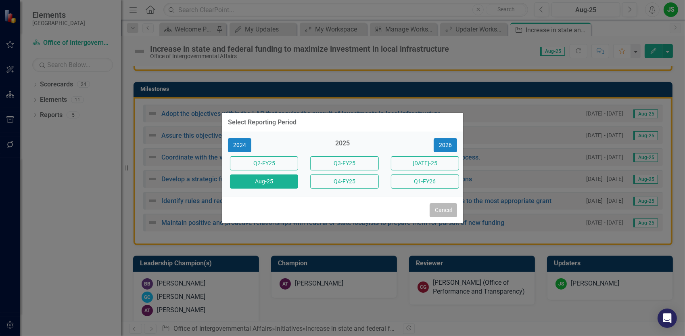
click at [446, 209] on button "Cancel" at bounding box center [443, 210] width 27 height 14
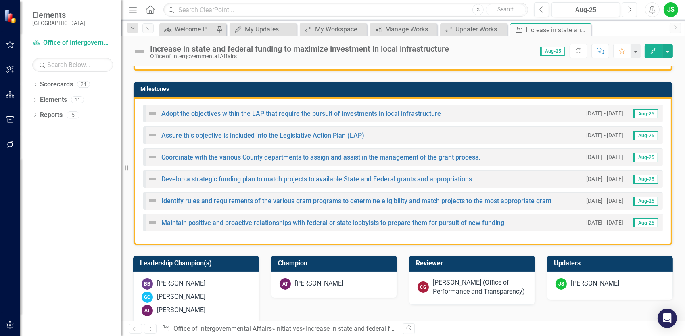
click at [630, 10] on icon "Next" at bounding box center [630, 9] width 4 height 7
